Goal: Task Accomplishment & Management: Manage account settings

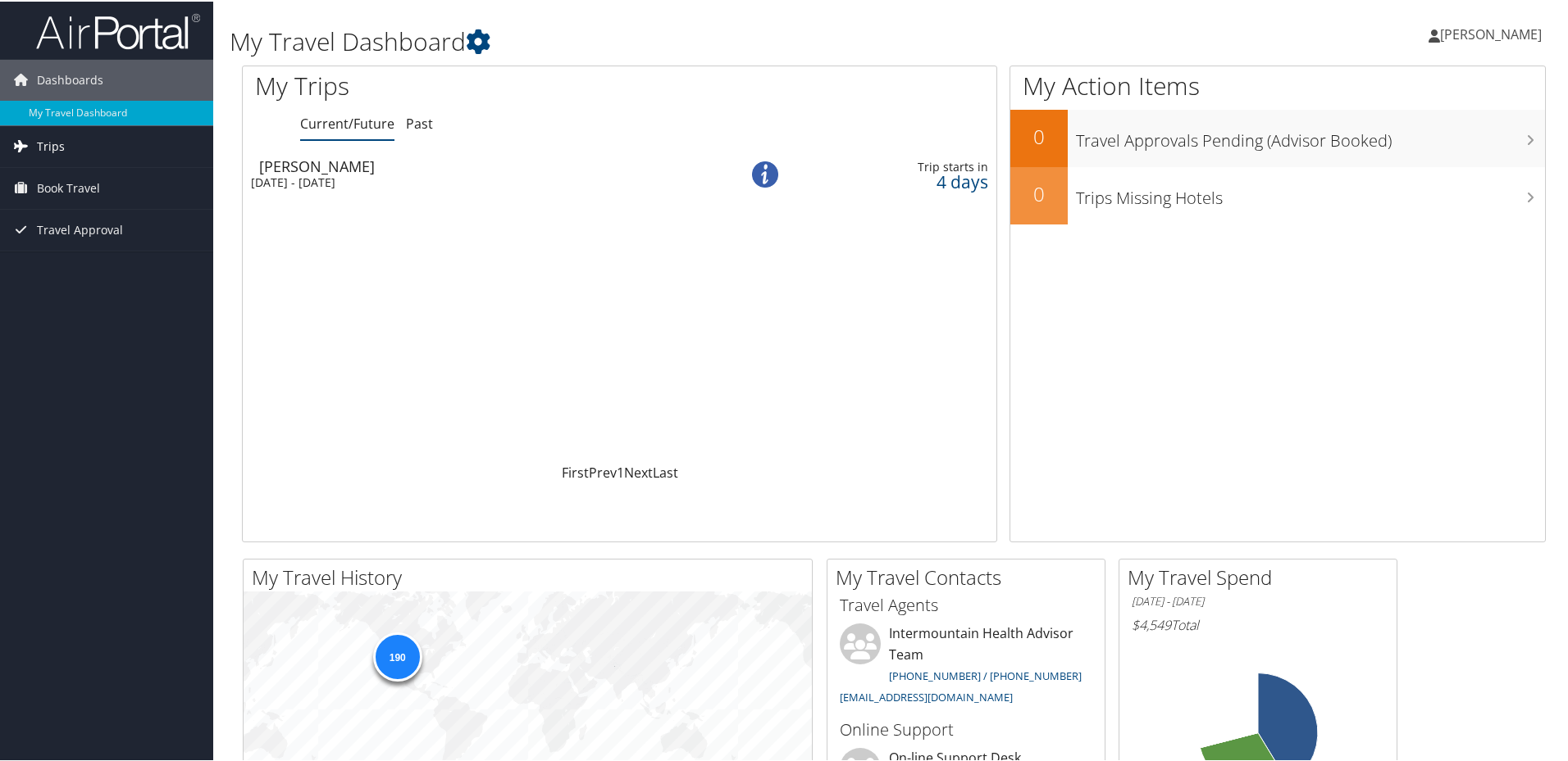
click at [57, 144] on span "Trips" at bounding box center [51, 145] width 28 height 41
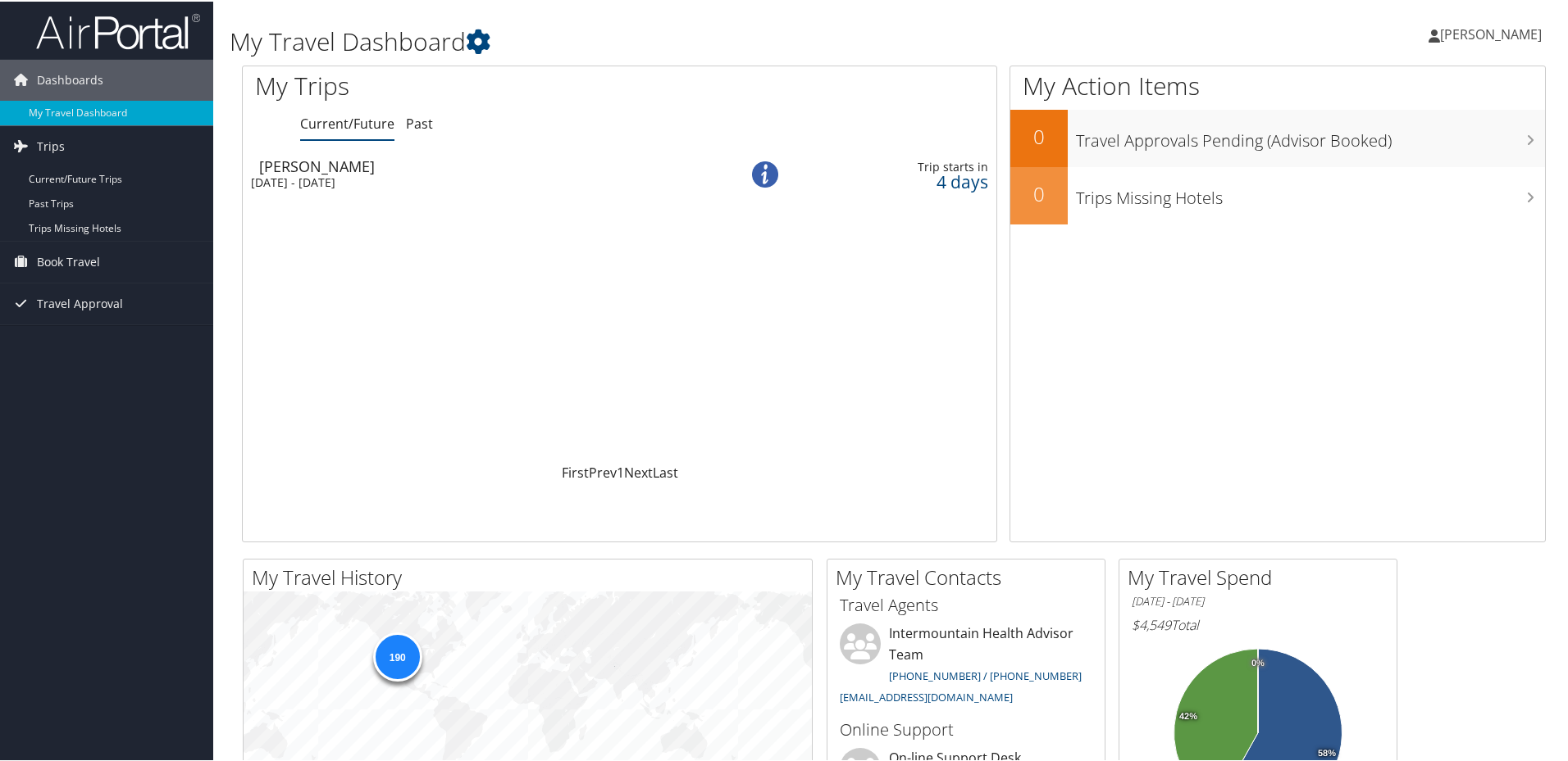
click at [325, 178] on div "Tue 2 Sep 2025 - Wed 3 Sep 2025" at bounding box center [473, 181] width 444 height 15
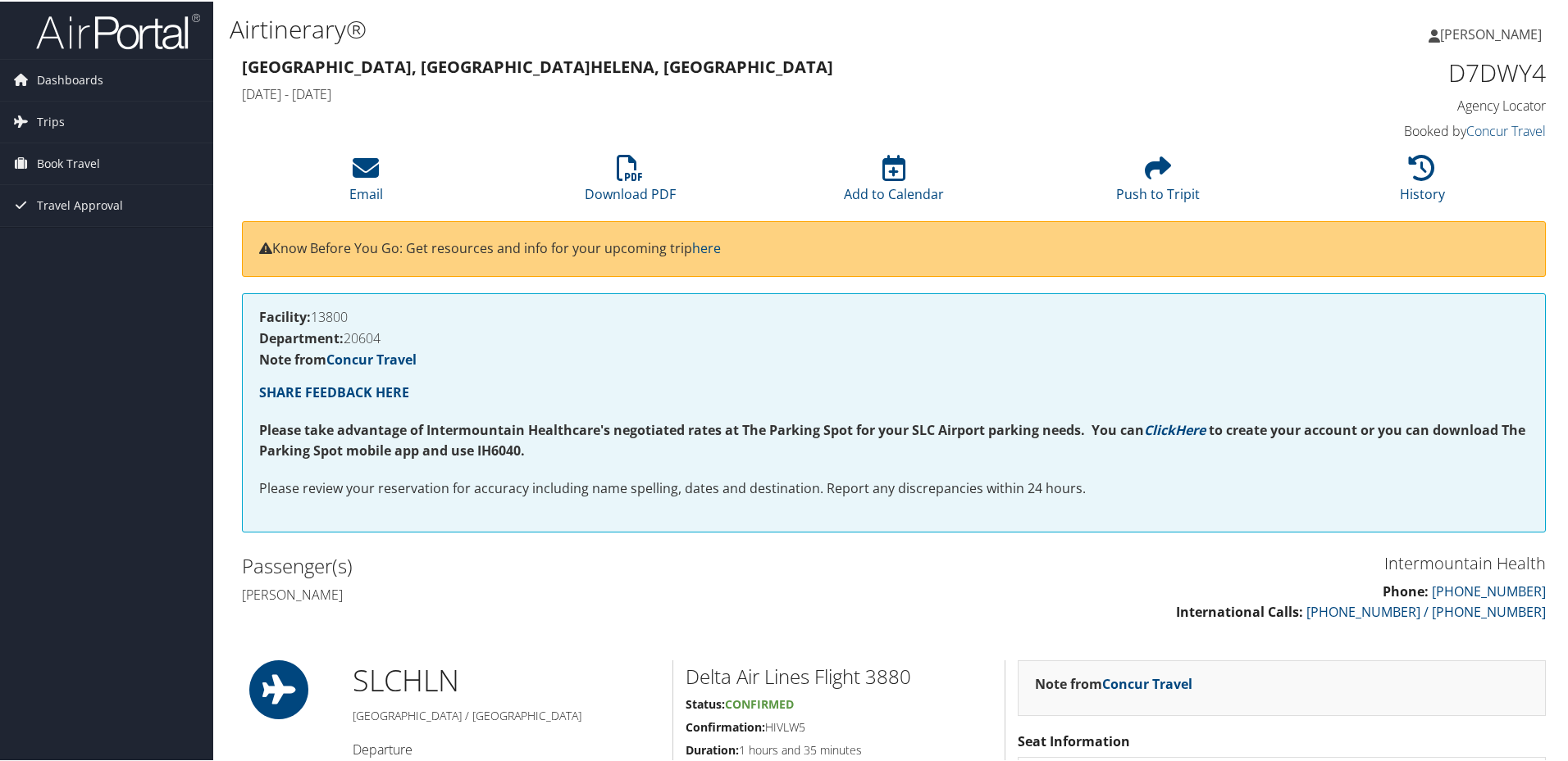
click at [739, 509] on div "Facility: 13800 Department: 20604 Note from Concur Travel SHARE FEEDBACK HERE P…" at bounding box center [894, 412] width 1304 height 239
click at [79, 164] on span "Book Travel" at bounding box center [68, 162] width 63 height 41
click at [85, 244] on link "Book/Manage Online Trips" at bounding box center [107, 244] width 213 height 25
